Goal: Task Accomplishment & Management: Manage account settings

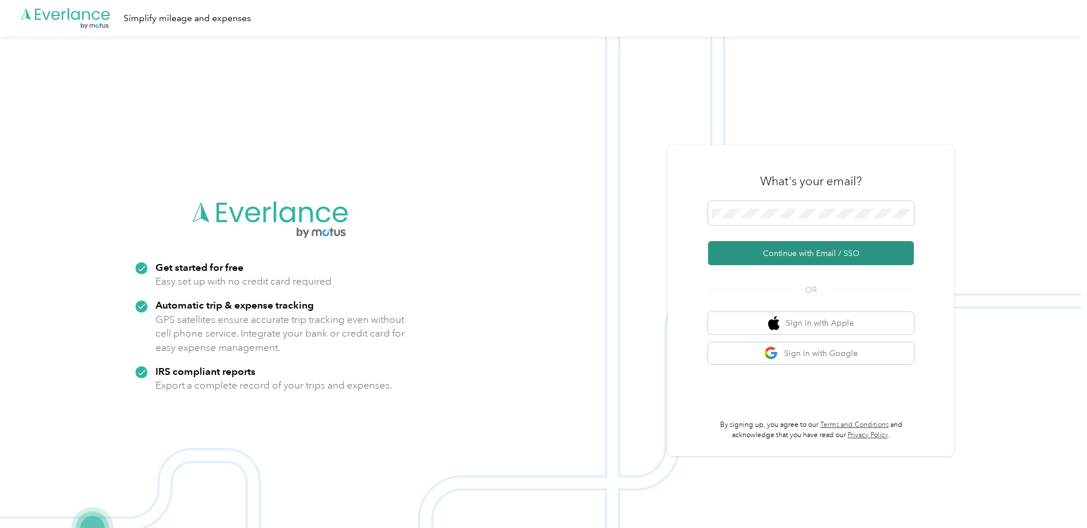
click at [826, 251] on button "Continue with Email / SSO" at bounding box center [811, 253] width 206 height 24
click at [801, 253] on button "Continue with Email / SSO" at bounding box center [811, 253] width 206 height 24
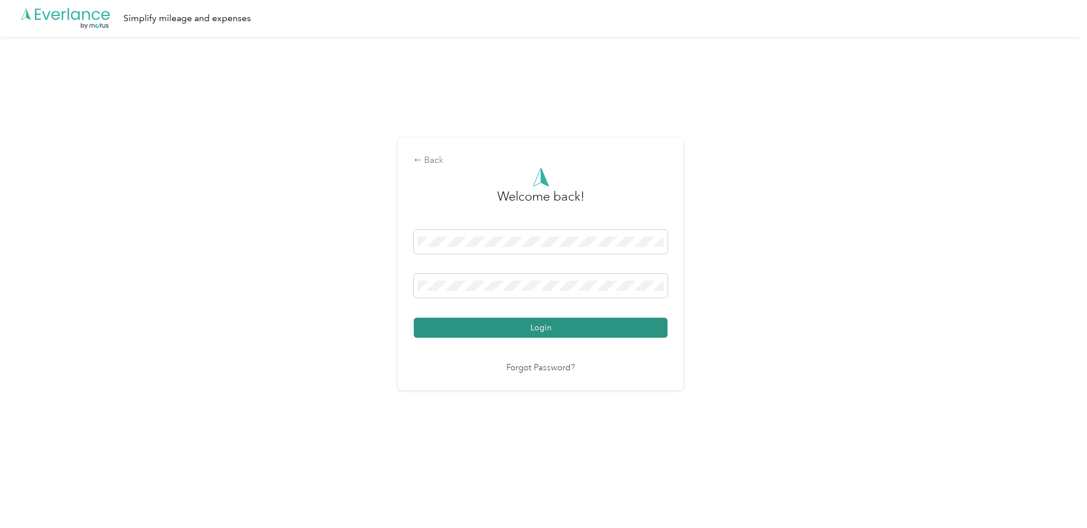
click at [554, 329] on button "Login" at bounding box center [541, 328] width 254 height 20
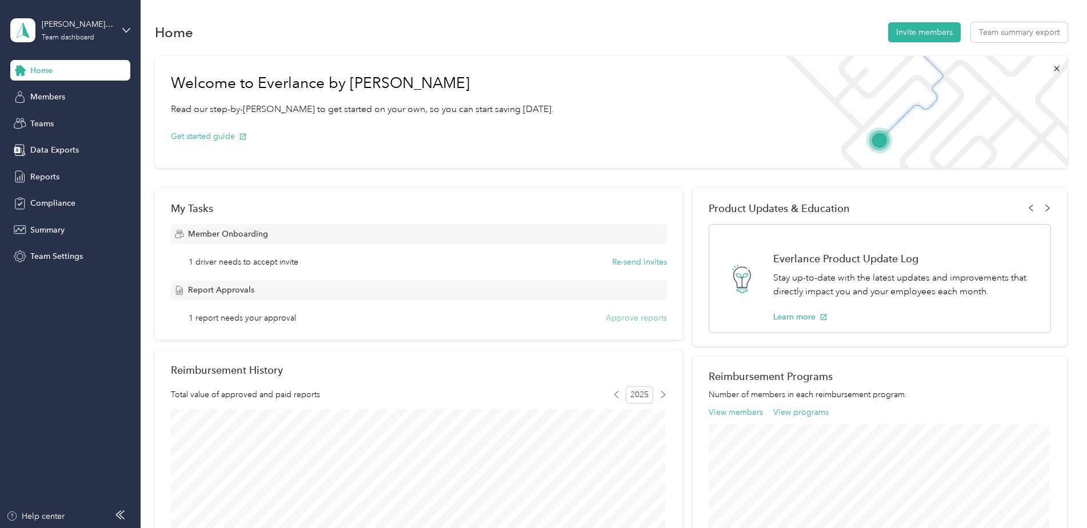
click at [626, 318] on button "Approve reports" at bounding box center [636, 318] width 61 height 12
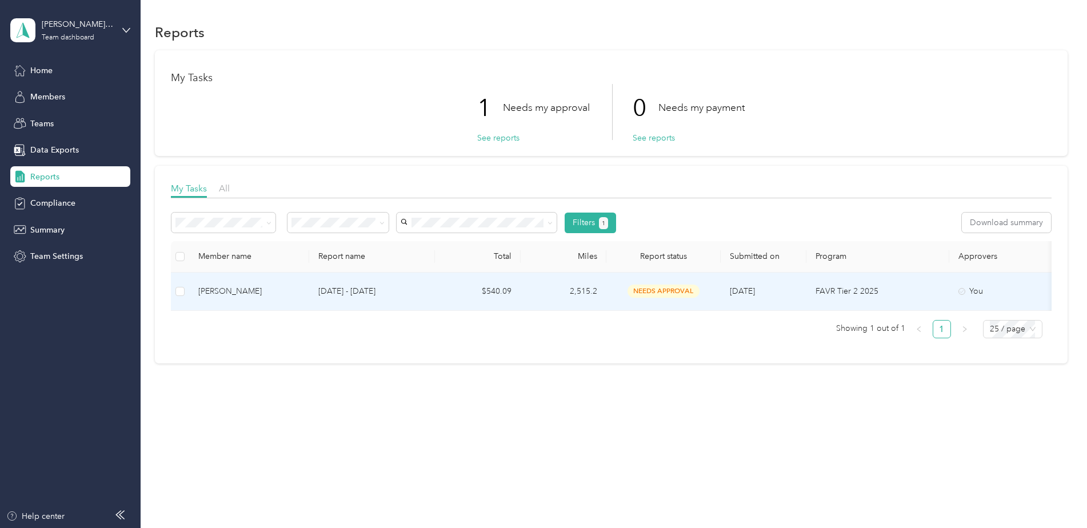
click at [651, 290] on span "needs approval" at bounding box center [663, 291] width 72 height 13
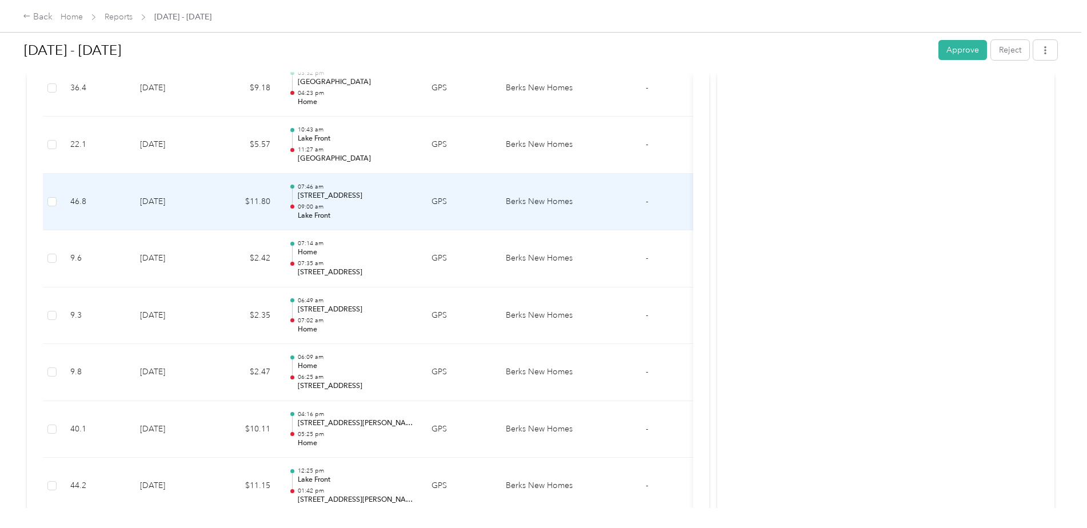
scroll to position [4306, 0]
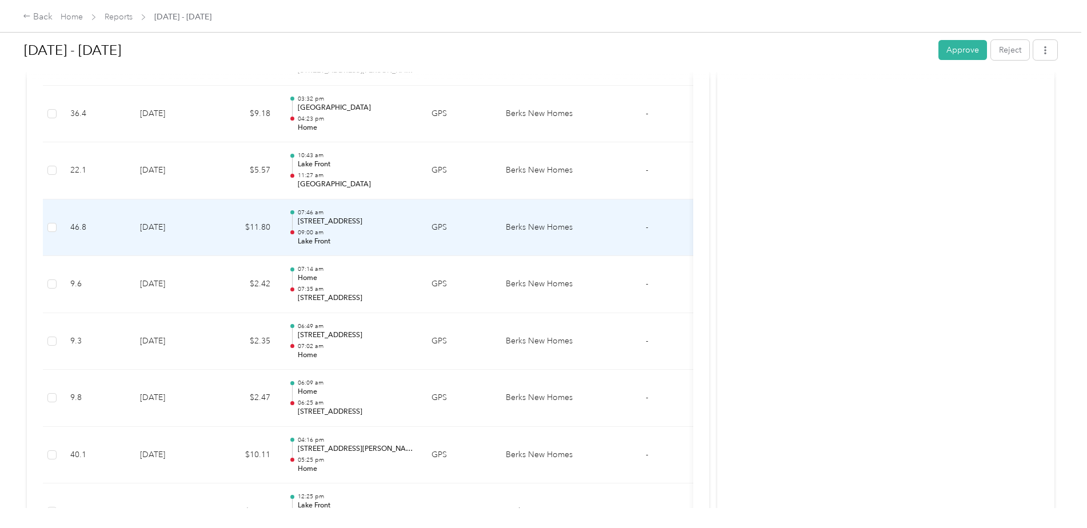
click at [350, 221] on p "[STREET_ADDRESS]" at bounding box center [355, 222] width 115 height 10
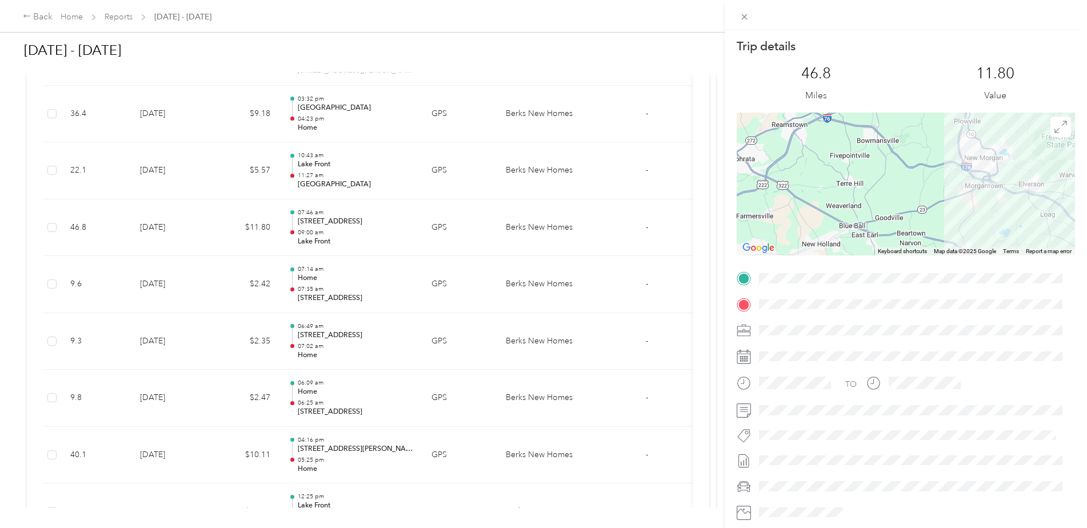
drag, startPoint x: 904, startPoint y: 202, endPoint x: 887, endPoint y: 148, distance: 56.2
click at [887, 148] on div at bounding box center [905, 184] width 338 height 143
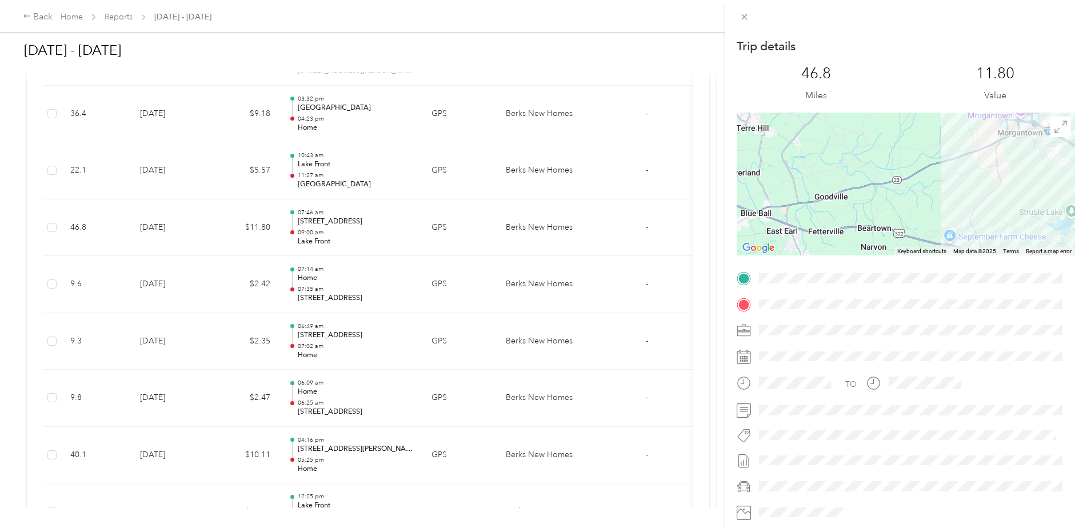
drag, startPoint x: 929, startPoint y: 175, endPoint x: 915, endPoint y: 114, distance: 62.8
click at [915, 114] on div at bounding box center [905, 184] width 338 height 143
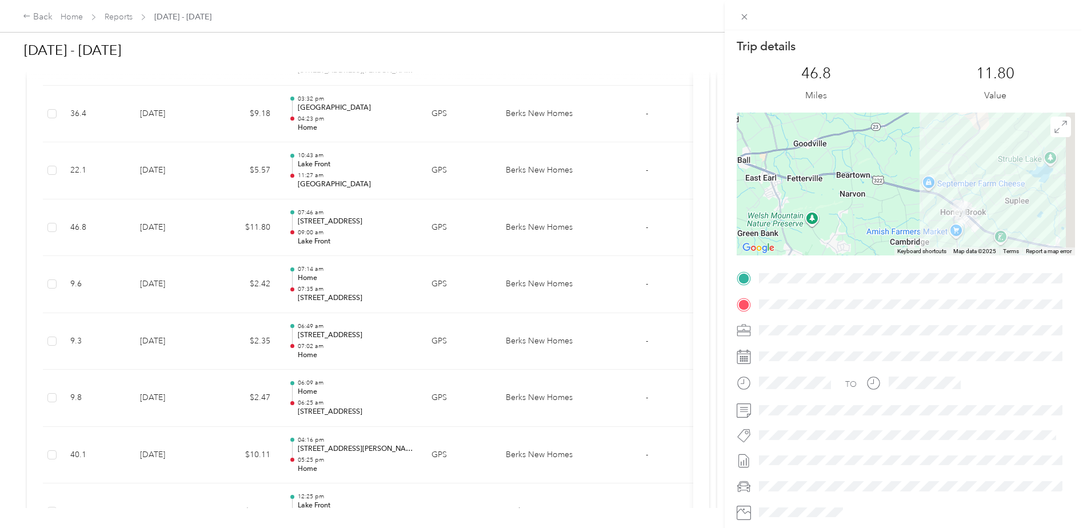
drag, startPoint x: 938, startPoint y: 191, endPoint x: 915, endPoint y: 159, distance: 39.7
click at [919, 160] on div at bounding box center [905, 184] width 338 height 143
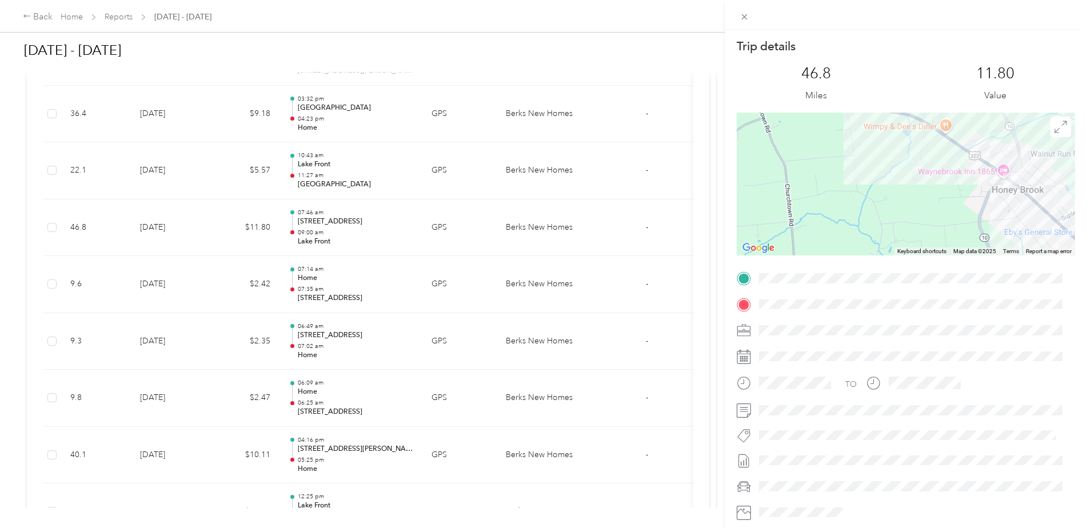
drag, startPoint x: 938, startPoint y: 199, endPoint x: 852, endPoint y: 138, distance: 105.6
click at [853, 138] on div at bounding box center [905, 184] width 338 height 143
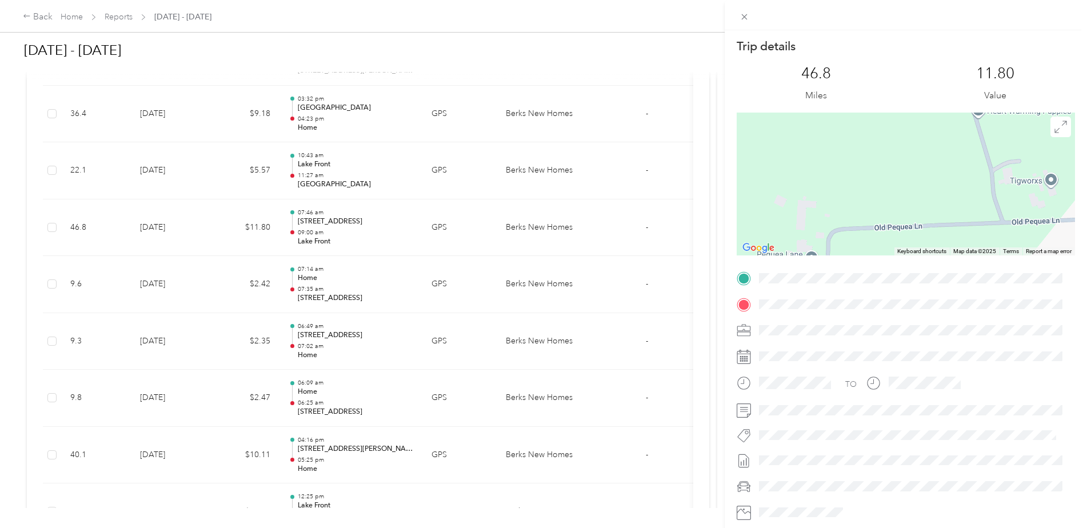
drag, startPoint x: 979, startPoint y: 175, endPoint x: 819, endPoint y: 198, distance: 162.2
click at [819, 198] on div at bounding box center [905, 184] width 338 height 143
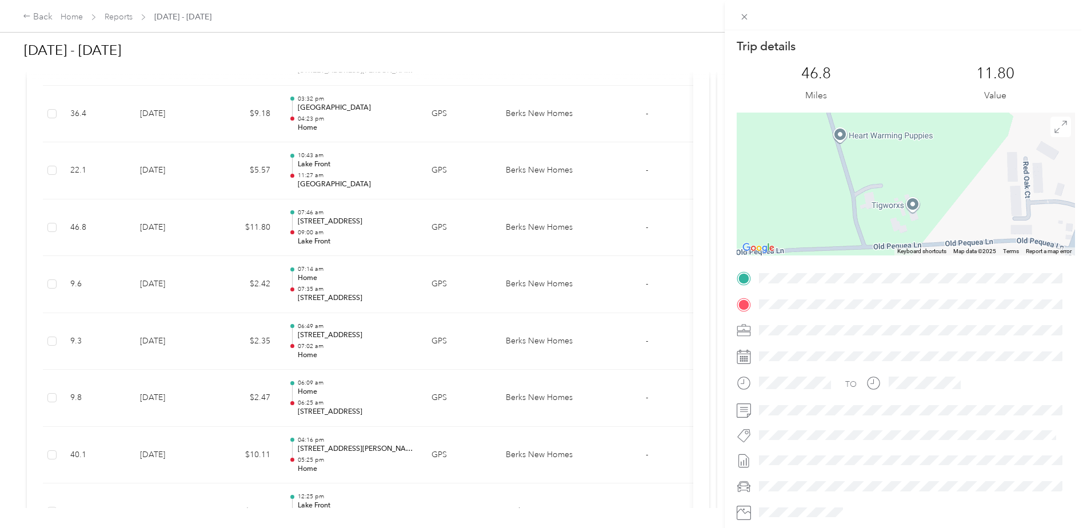
drag, startPoint x: 937, startPoint y: 205, endPoint x: 852, endPoint y: 221, distance: 86.6
click at [852, 221] on div at bounding box center [905, 184] width 338 height 143
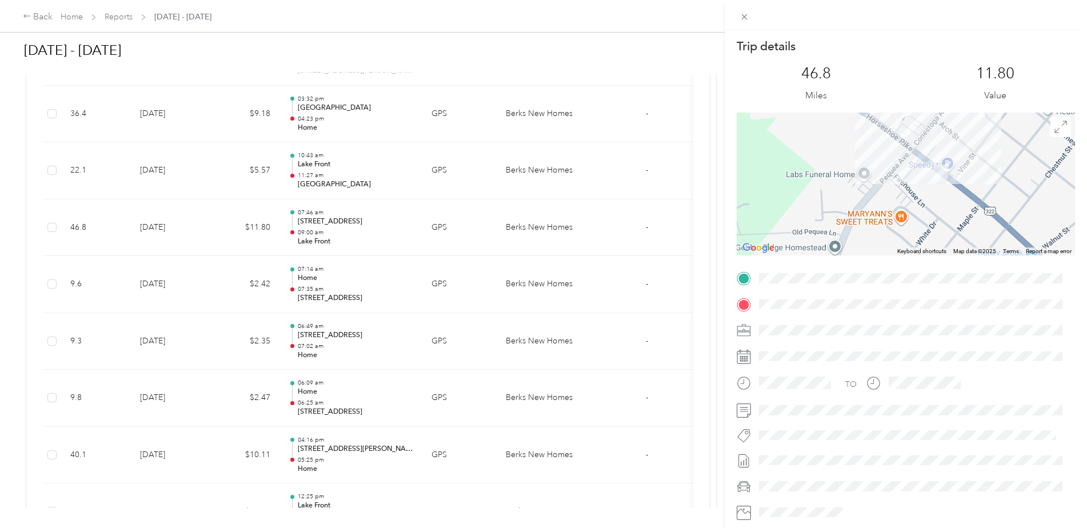
drag, startPoint x: 992, startPoint y: 189, endPoint x: 879, endPoint y: 199, distance: 114.1
click at [879, 199] on div at bounding box center [905, 184] width 338 height 143
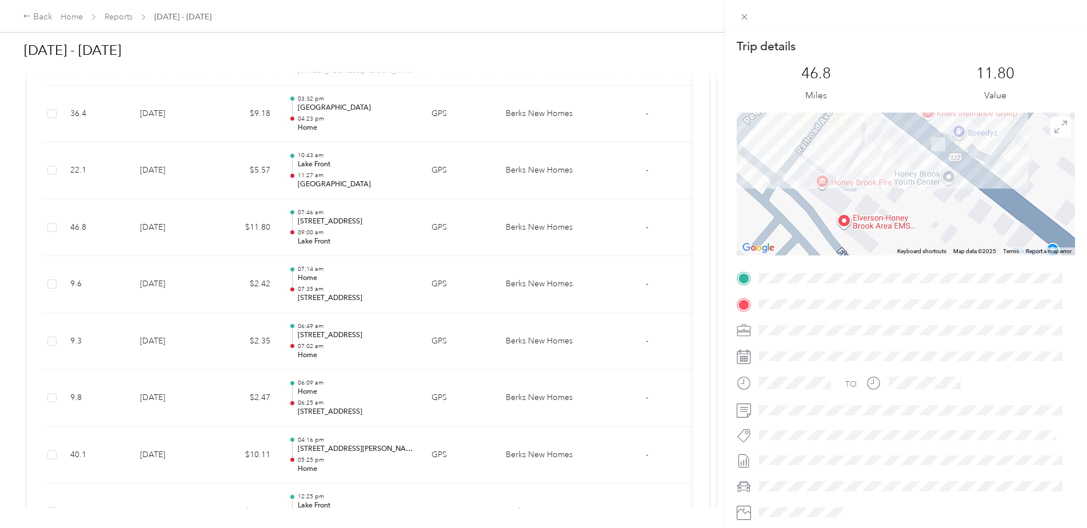
drag, startPoint x: 971, startPoint y: 187, endPoint x: 896, endPoint y: 229, distance: 84.9
click at [896, 229] on div at bounding box center [905, 184] width 338 height 143
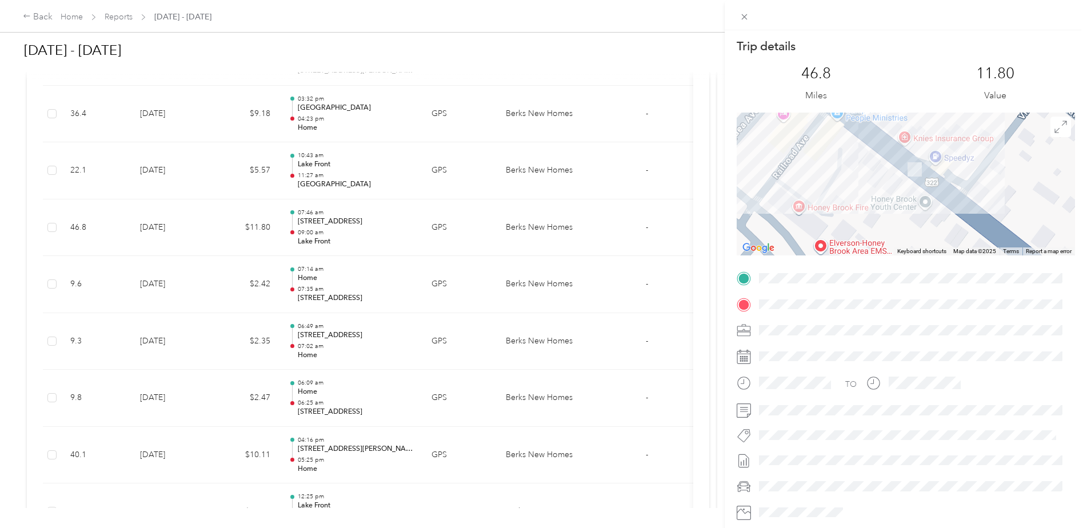
drag, startPoint x: 928, startPoint y: 208, endPoint x: 920, endPoint y: 218, distance: 12.2
click at [920, 218] on div at bounding box center [905, 184] width 338 height 143
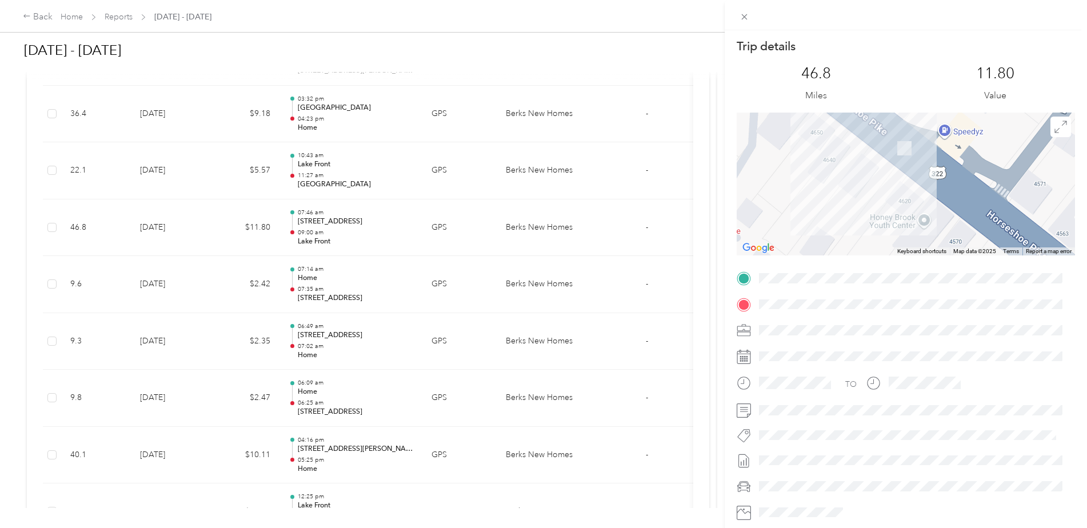
drag, startPoint x: 903, startPoint y: 190, endPoint x: 900, endPoint y: 217, distance: 27.0
click at [900, 217] on div at bounding box center [905, 184] width 338 height 143
click at [743, 16] on icon at bounding box center [745, 17] width 6 height 6
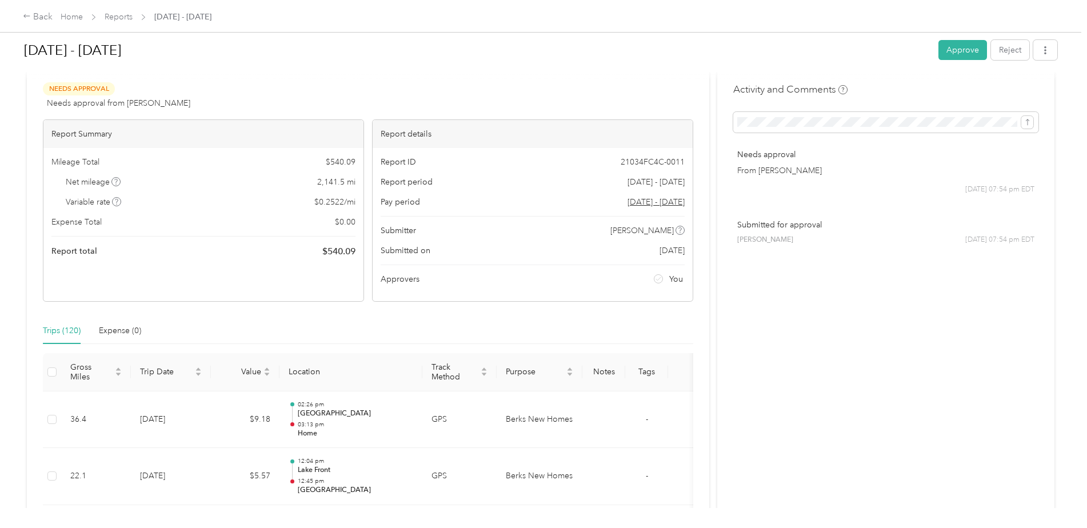
scroll to position [0, 0]
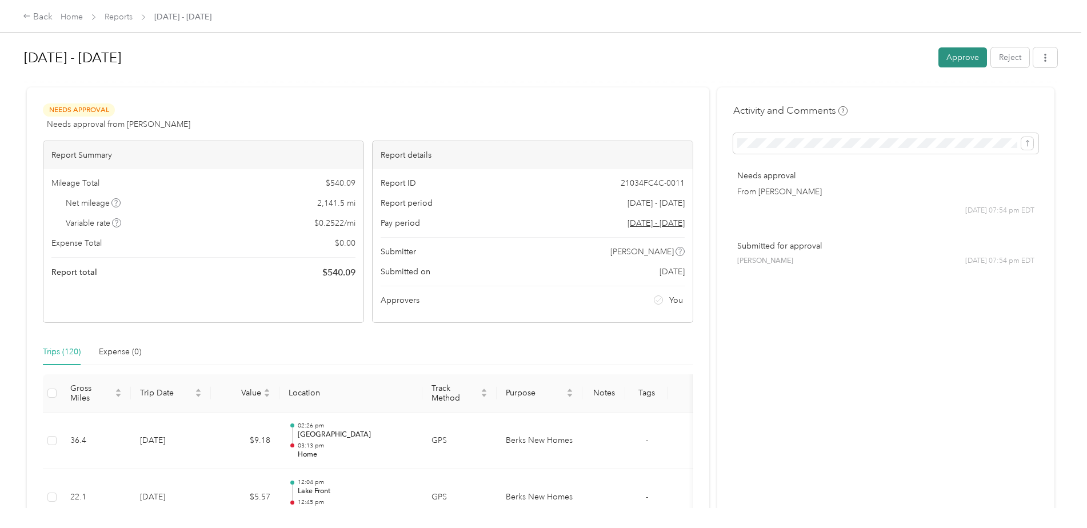
click at [950, 57] on button "Approve" at bounding box center [962, 57] width 49 height 20
